Goal: Task Accomplishment & Management: Manage account settings

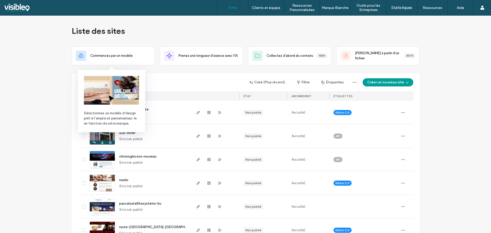
click at [188, 74] on div "Créé (Plus récent) Filtre Étiquettes Créer un nouveau site SITES (269) ÉTAT Abo…" at bounding box center [246, 86] width 336 height 27
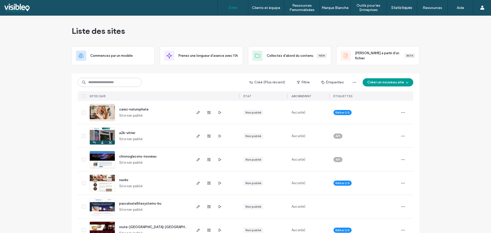
click at [98, 84] on input at bounding box center [110, 82] width 64 height 9
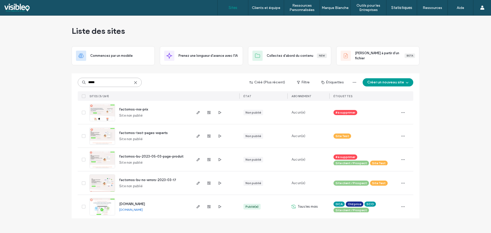
type input "*****"
click at [102, 205] on img at bounding box center [102, 215] width 25 height 35
type input "*******"
click at [84, 136] on icon at bounding box center [84, 136] width 2 height 2
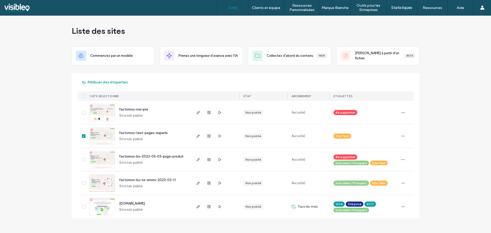
click at [83, 183] on icon at bounding box center [84, 183] width 2 height 2
click at [117, 83] on button "Attribuer des étiquettes" at bounding box center [105, 82] width 55 height 8
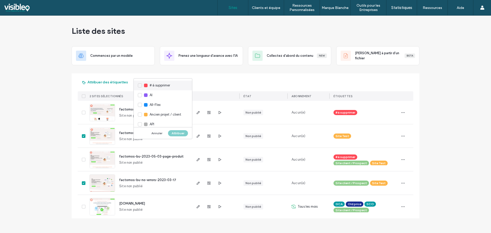
click at [140, 85] on div "# à supprimer" at bounding box center [163, 86] width 58 height 10
click at [180, 134] on button "Attribuer" at bounding box center [178, 133] width 20 height 6
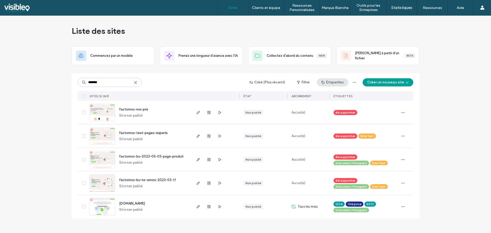
click at [339, 82] on button "Étiquettes" at bounding box center [332, 82] width 31 height 8
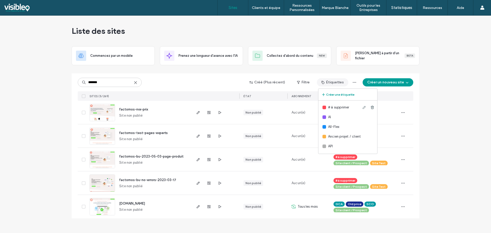
click at [329, 107] on span "# à supprimer" at bounding box center [338, 107] width 21 height 5
click at [324, 109] on div at bounding box center [325, 108] width 4 height 4
click at [306, 81] on button "Filtre" at bounding box center [303, 82] width 23 height 8
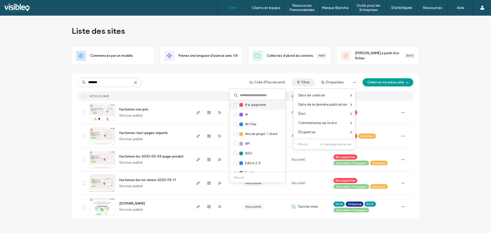
click at [237, 104] on span at bounding box center [236, 105] width 4 height 4
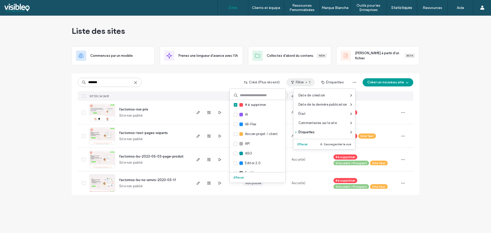
click at [29, 146] on div "Liste des sites Commencez par un modèle Prenez une longueur d'avance avec l'IA …" at bounding box center [245, 124] width 491 height 217
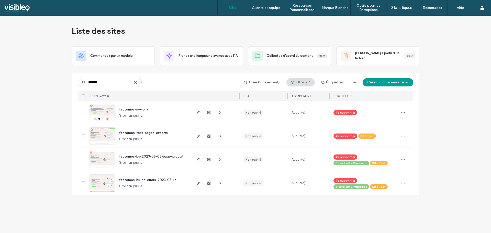
click at [85, 96] on span at bounding box center [84, 96] width 4 height 4
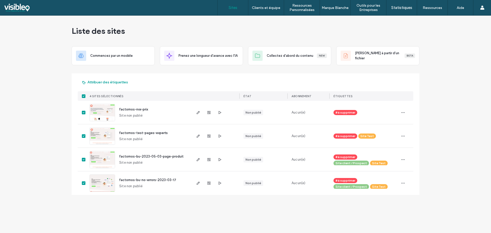
click at [84, 96] on icon at bounding box center [84, 96] width 2 height 2
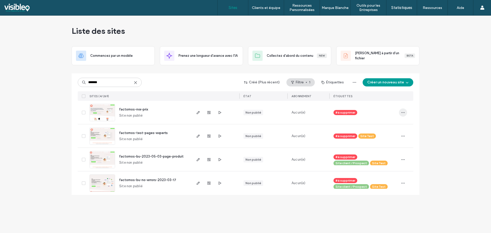
click at [404, 112] on icon "button" at bounding box center [403, 113] width 4 height 4
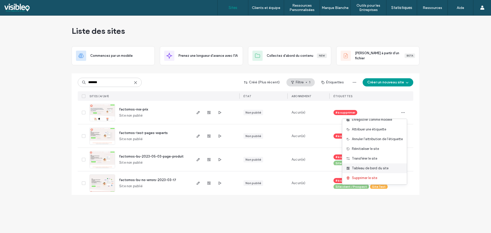
scroll to position [26, 0]
click at [365, 177] on span "Supprimer le site" at bounding box center [364, 177] width 25 height 5
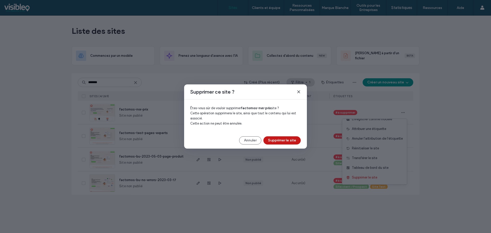
click at [287, 140] on button "Supprimer le site" at bounding box center [281, 140] width 37 height 8
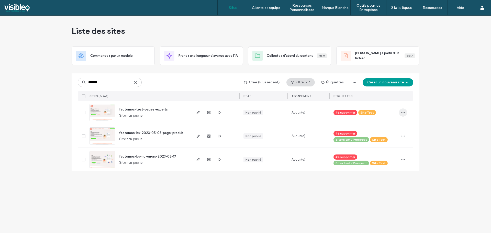
click at [404, 112] on icon "button" at bounding box center [403, 113] width 4 height 4
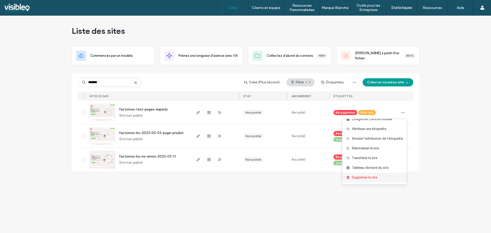
click at [361, 178] on span "Supprimer le site" at bounding box center [364, 177] width 25 height 5
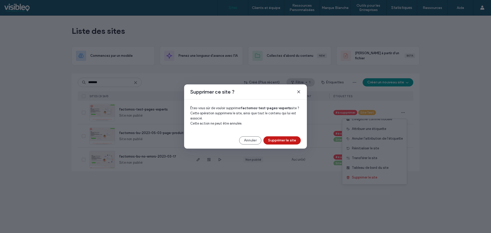
click at [282, 139] on button "Supprimer le site" at bounding box center [281, 140] width 37 height 8
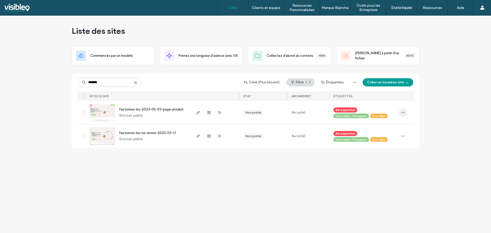
click at [403, 112] on icon "button" at bounding box center [403, 113] width 4 height 4
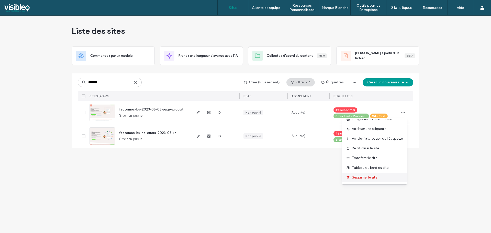
click at [357, 177] on span "Supprimer le site" at bounding box center [364, 177] width 25 height 5
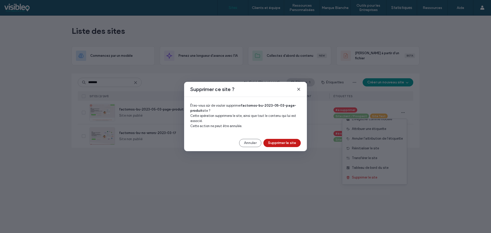
click at [285, 142] on button "Supprimer le site" at bounding box center [281, 143] width 37 height 8
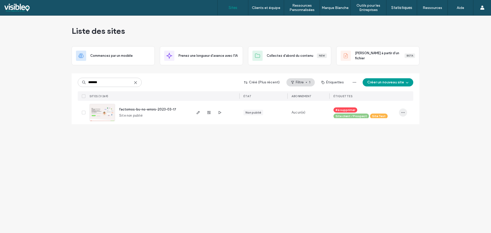
click at [404, 112] on icon "button" at bounding box center [403, 113] width 4 height 4
click at [358, 177] on span "Supprimer le site" at bounding box center [364, 177] width 25 height 5
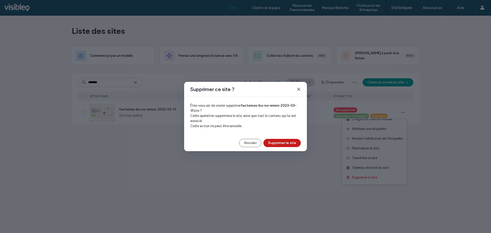
click at [290, 141] on button "Supprimer le site" at bounding box center [281, 143] width 37 height 8
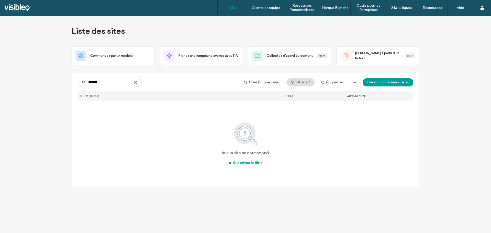
click at [137, 81] on use at bounding box center [135, 82] width 2 height 2
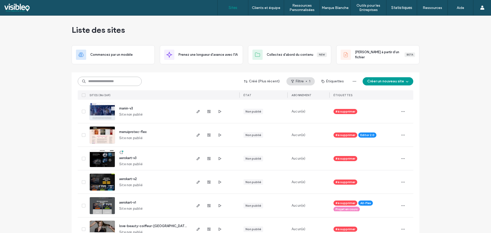
scroll to position [0, 0]
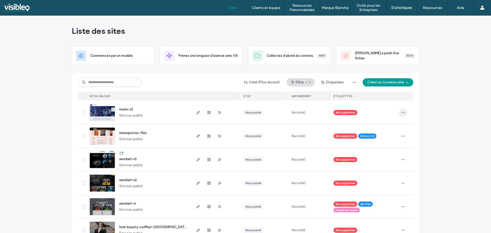
click at [402, 113] on icon "button" at bounding box center [403, 113] width 4 height 4
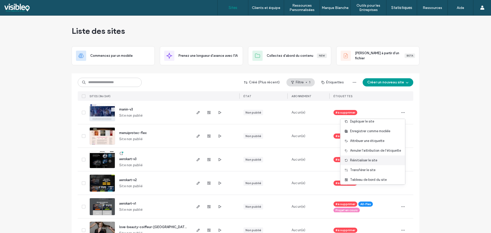
scroll to position [26, 0]
click at [83, 113] on icon at bounding box center [84, 113] width 2 height 2
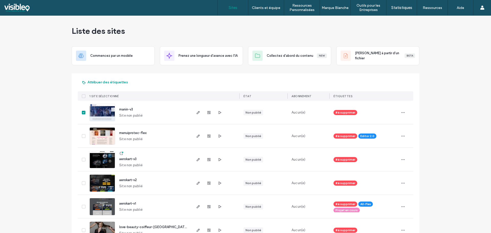
click at [83, 137] on span at bounding box center [84, 136] width 4 height 4
click at [83, 112] on icon at bounding box center [84, 113] width 2 height 2
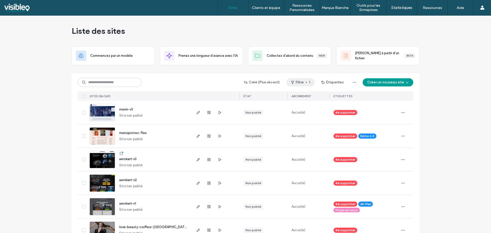
click at [301, 82] on button "Filtre 1" at bounding box center [301, 82] width 28 height 8
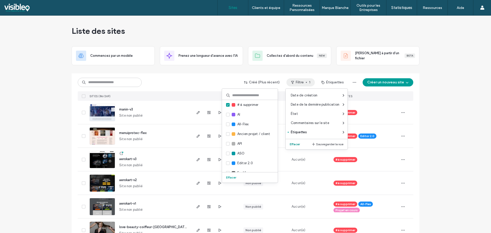
click at [294, 144] on button "Effacer" at bounding box center [295, 144] width 15 height 6
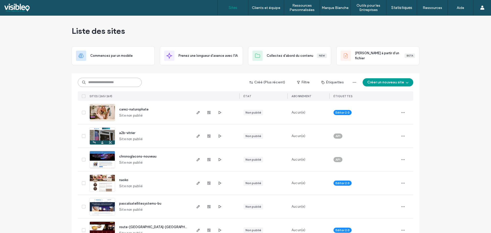
click at [100, 82] on input at bounding box center [110, 82] width 64 height 9
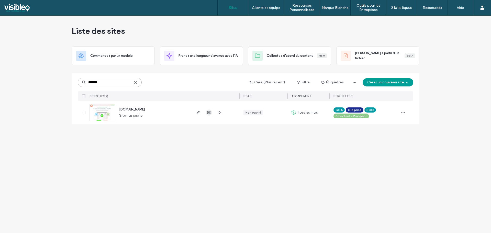
type input "*******"
click at [209, 111] on use "button" at bounding box center [208, 112] width 3 height 3
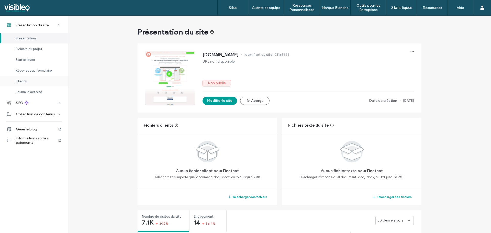
click at [33, 82] on div "Clients" at bounding box center [34, 81] width 68 height 11
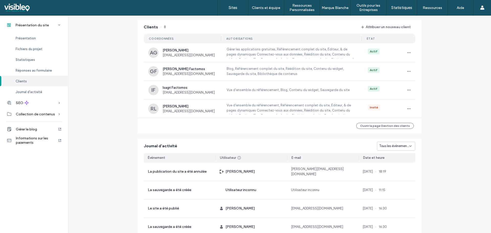
scroll to position [467, 0]
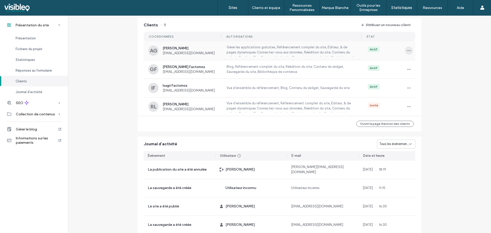
click at [408, 51] on icon "button" at bounding box center [409, 51] width 4 height 4
click at [428, 73] on span "Gérer l'accès" at bounding box center [424, 73] width 20 height 5
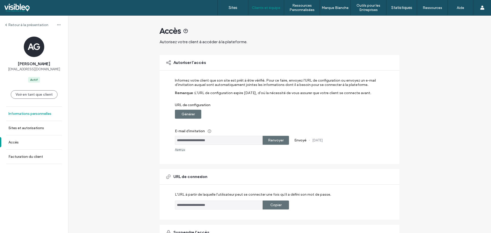
click at [32, 114] on label "Informations personnelles" at bounding box center [29, 114] width 43 height 4
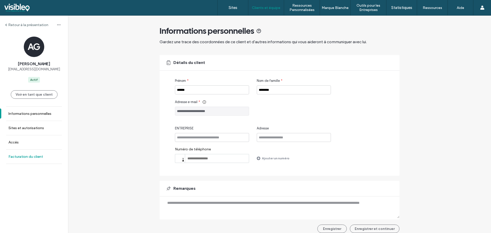
click at [30, 157] on label "Facturation du client" at bounding box center [25, 157] width 35 height 4
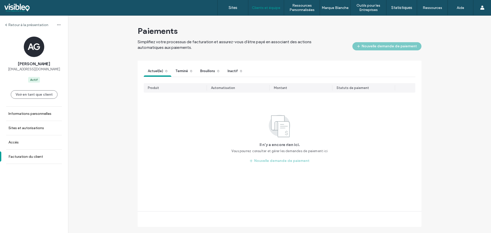
click at [278, 46] on span "Simplifiez votre processus de facturation et assurez-vous d'être payé en associ…" at bounding box center [238, 44] width 201 height 11
click at [17, 141] on label "Accès" at bounding box center [13, 142] width 10 height 4
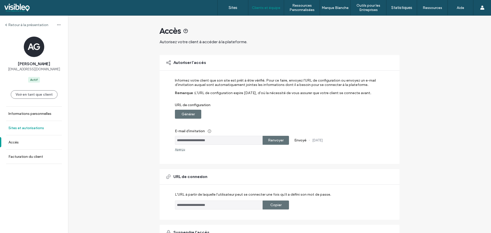
click at [37, 128] on label "Sites et autorisations" at bounding box center [26, 128] width 36 height 4
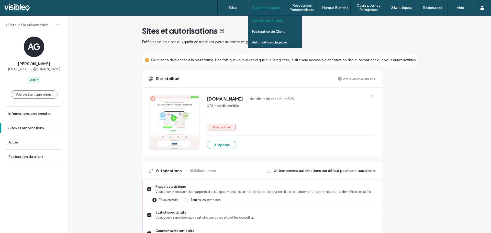
click at [271, 21] on label "Gestion des Clients" at bounding box center [267, 21] width 31 height 4
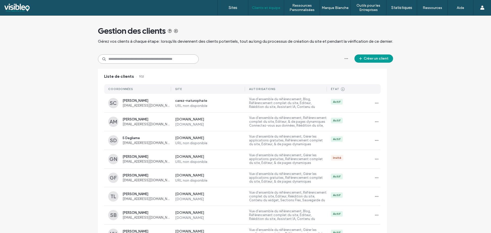
click at [128, 60] on input at bounding box center [148, 58] width 101 height 9
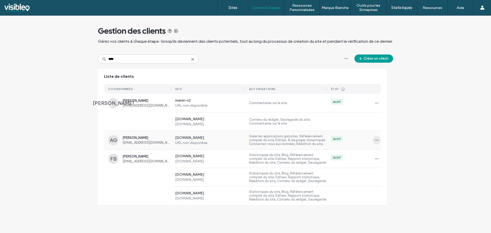
click at [375, 140] on icon "button" at bounding box center [377, 140] width 4 height 4
click at [393, 173] on span "Supprimer le client" at bounding box center [394, 172] width 28 height 5
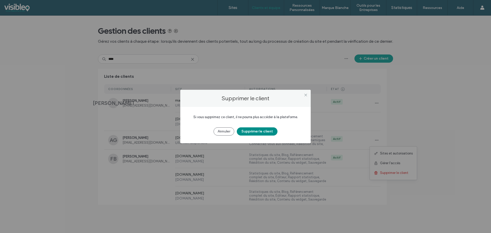
click at [267, 132] on button "Supprimer le client" at bounding box center [257, 131] width 41 height 8
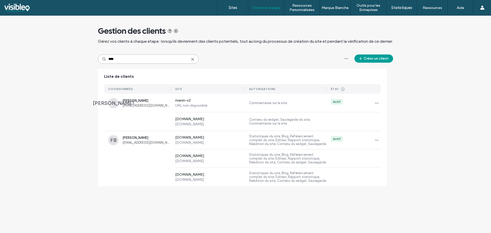
click at [106, 60] on input "****" at bounding box center [148, 58] width 101 height 9
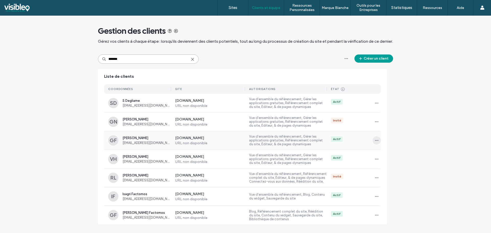
type input "*******"
click at [375, 140] on icon "button" at bounding box center [377, 140] width 4 height 4
click at [393, 173] on span "Supprimer le client" at bounding box center [394, 173] width 28 height 5
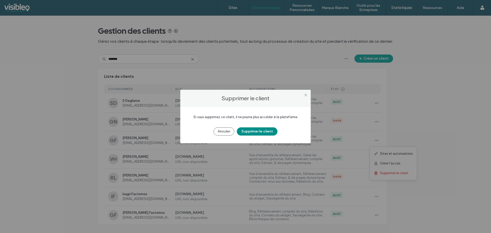
click at [264, 130] on button "Supprimer le client" at bounding box center [257, 131] width 41 height 8
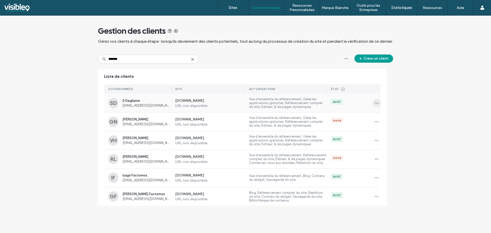
click at [375, 102] on icon "button" at bounding box center [377, 103] width 4 height 4
click at [389, 136] on span "Supprimer le client" at bounding box center [394, 135] width 28 height 5
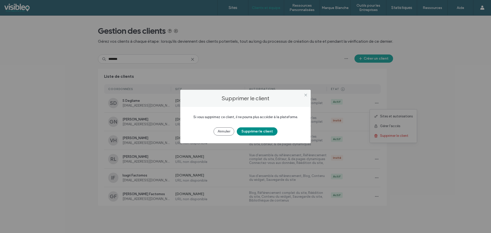
click at [255, 130] on button "Supprimer le client" at bounding box center [257, 131] width 41 height 8
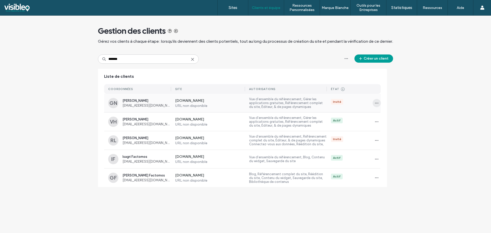
click at [375, 103] on use "button" at bounding box center [376, 103] width 3 height 1
click at [389, 136] on span "Supprimer le client" at bounding box center [394, 135] width 28 height 5
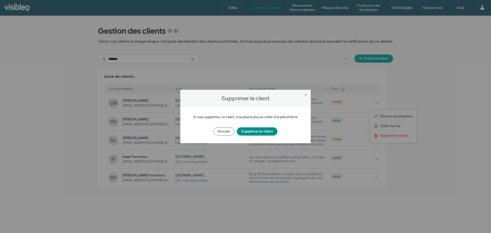
click at [261, 131] on button "Supprimer le client" at bounding box center [257, 131] width 41 height 8
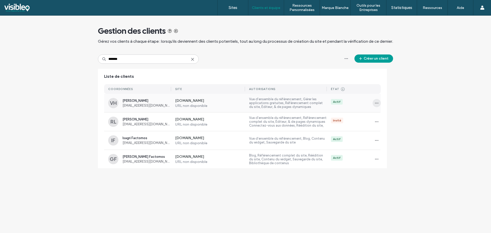
click at [376, 103] on icon "button" at bounding box center [377, 103] width 4 height 4
click at [389, 136] on span "Supprimer le client" at bounding box center [394, 135] width 28 height 5
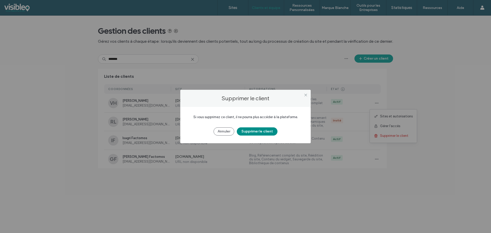
click at [254, 129] on button "Supprimer le client" at bounding box center [257, 131] width 41 height 8
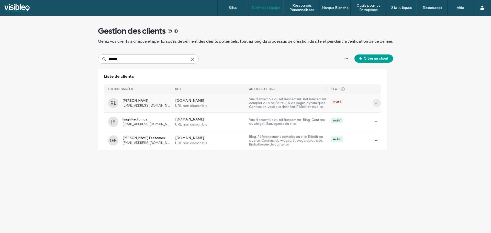
click at [373, 103] on span "button" at bounding box center [377, 103] width 8 height 8
click at [390, 135] on span "Supprimer le client" at bounding box center [394, 135] width 28 height 5
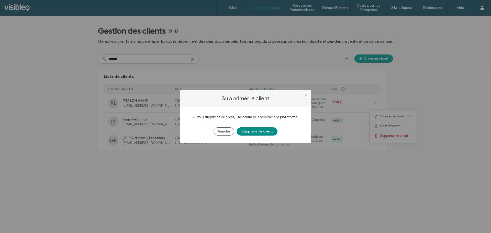
click at [257, 131] on button "Supprimer le client" at bounding box center [257, 131] width 41 height 8
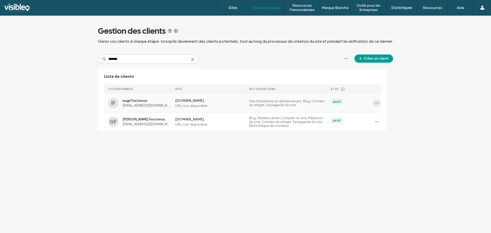
click at [375, 102] on icon "button" at bounding box center [377, 103] width 4 height 4
click at [391, 138] on span "Supprimer le client" at bounding box center [394, 135] width 28 height 5
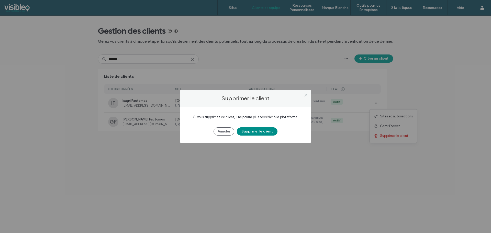
click at [260, 130] on button "Supprimer le client" at bounding box center [257, 131] width 41 height 8
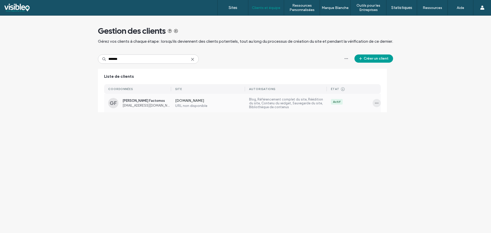
click at [375, 103] on icon "button" at bounding box center [377, 103] width 4 height 4
click at [390, 137] on span "Supprimer le client" at bounding box center [394, 135] width 28 height 5
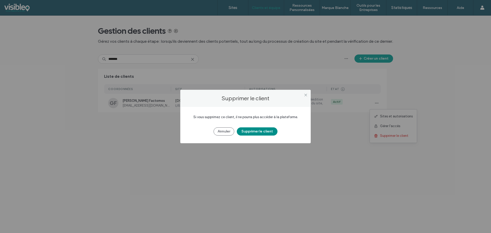
click at [264, 130] on button "Supprimer le client" at bounding box center [257, 131] width 41 height 8
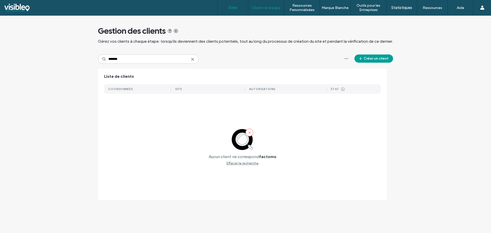
click at [235, 9] on label "Sites" at bounding box center [233, 7] width 9 height 5
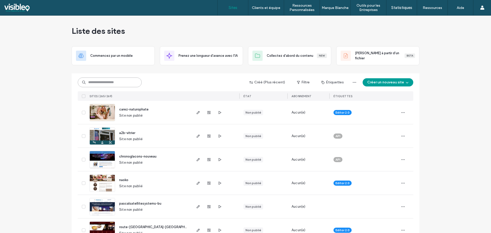
click at [99, 82] on input at bounding box center [110, 83] width 64 height 10
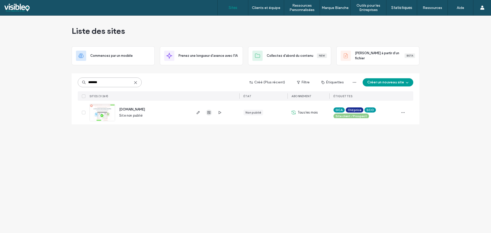
type input "*******"
click at [207, 112] on use "button" at bounding box center [208, 112] width 3 height 3
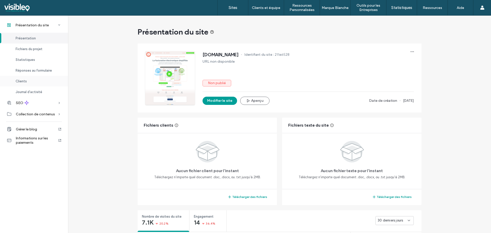
click at [29, 80] on div "Clients" at bounding box center [34, 81] width 68 height 11
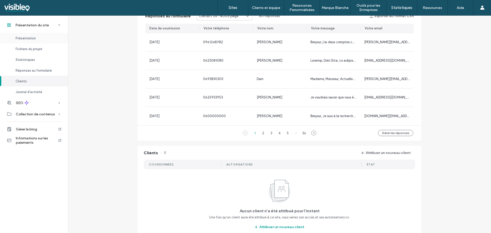
click at [28, 38] on span "Présentation" at bounding box center [26, 38] width 20 height 4
